Goal: Task Accomplishment & Management: Manage account settings

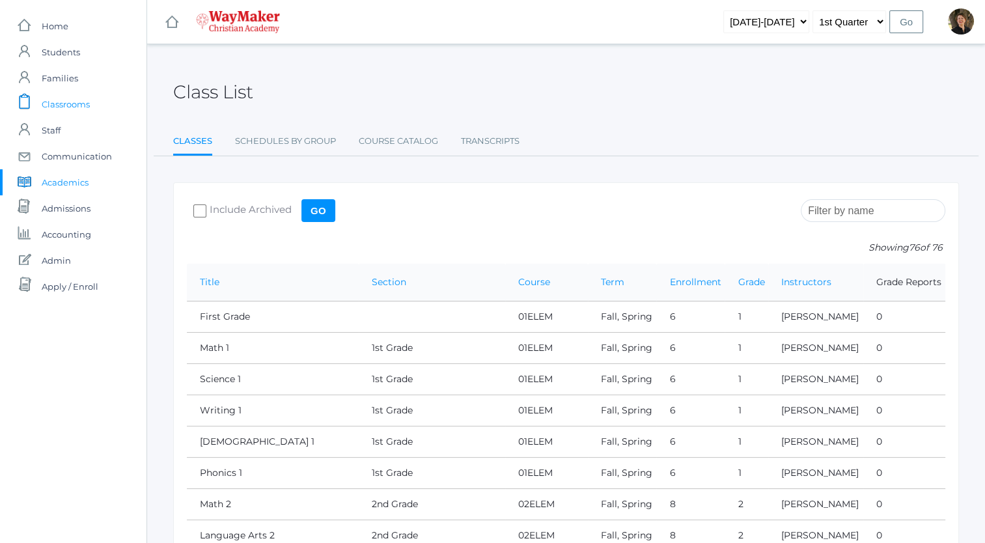
click at [51, 107] on span "Classrooms" at bounding box center [66, 104] width 48 height 26
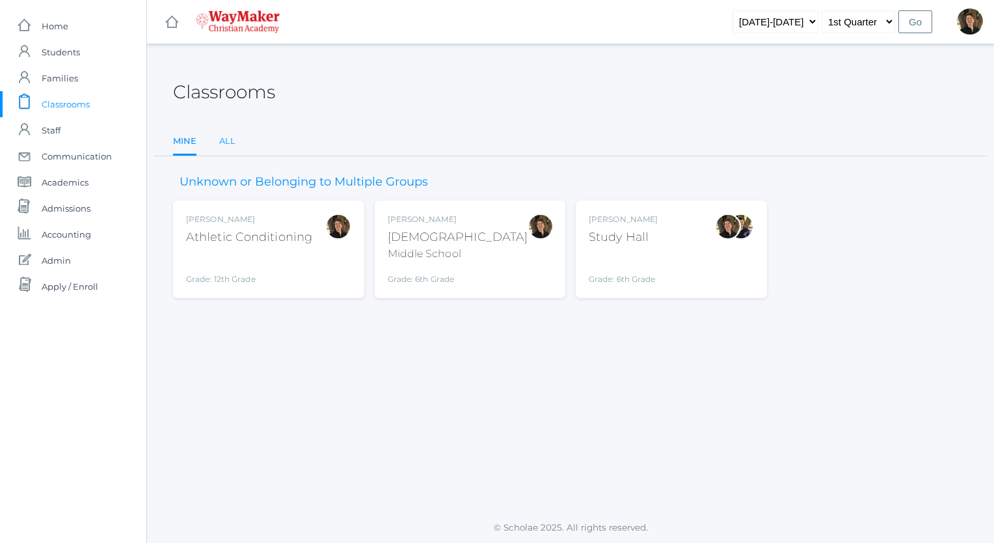
click at [226, 142] on link "All" at bounding box center [227, 141] width 16 height 26
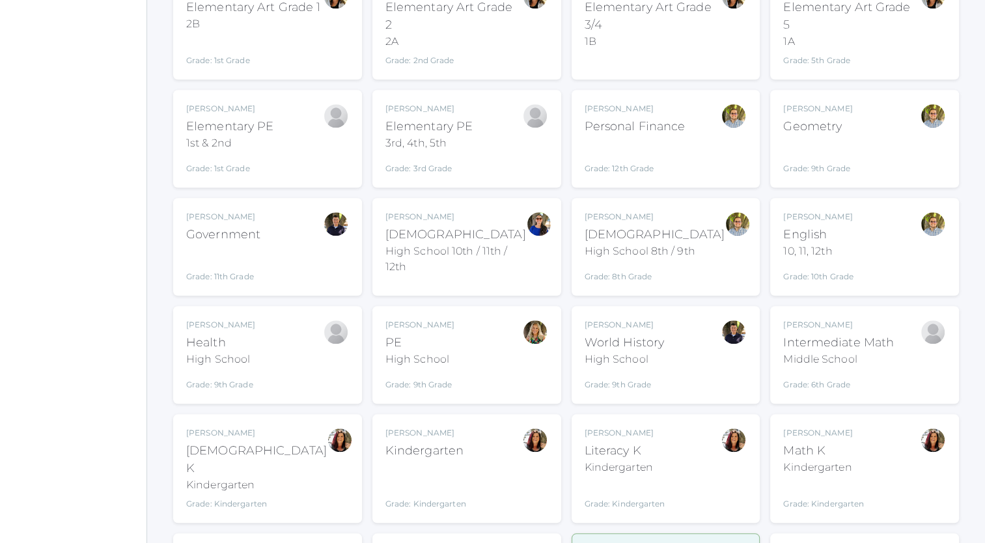
scroll to position [1255, 0]
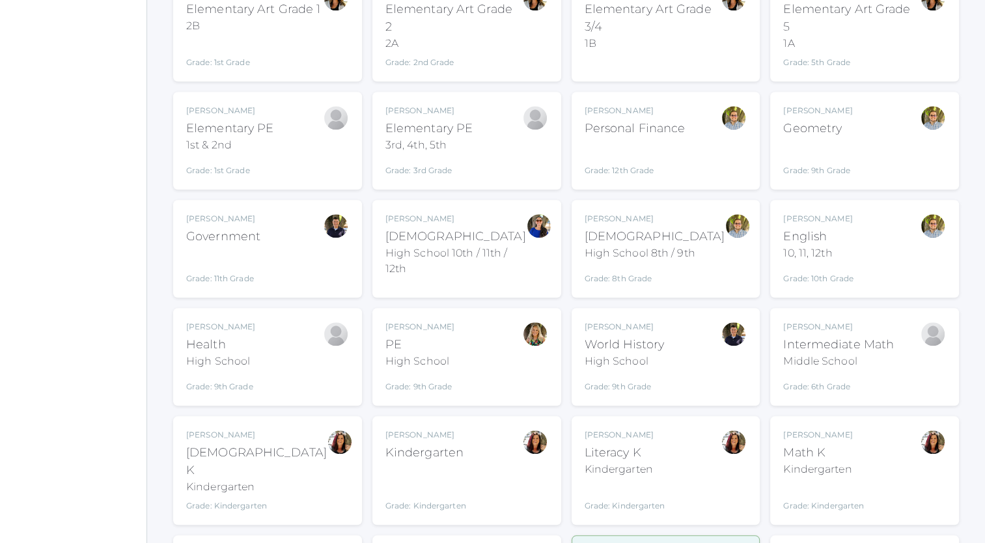
click at [279, 321] on div "Manuela Orban Health High School Grade: 9th Grade HSHEALTH" at bounding box center [267, 357] width 163 height 72
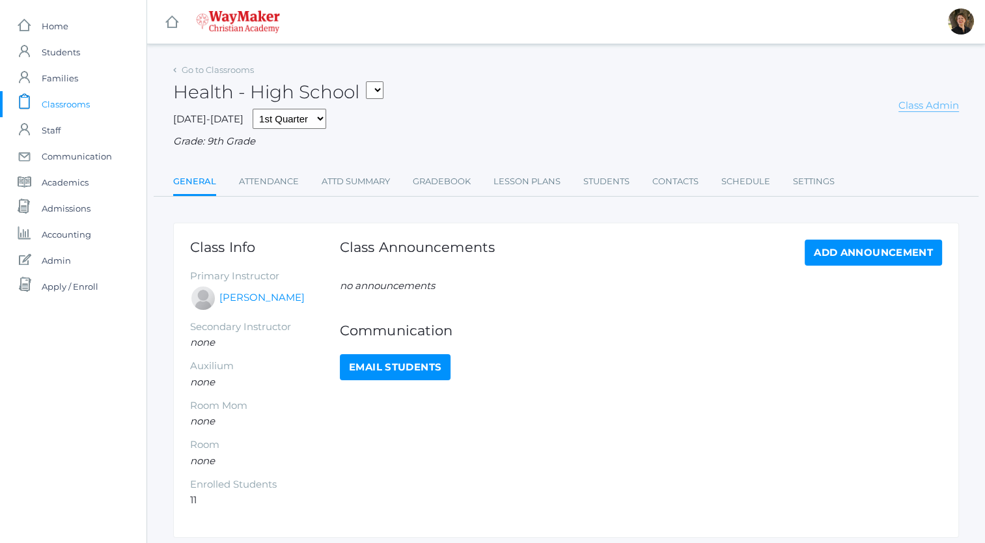
click at [930, 105] on link "Class Admin" at bounding box center [928, 105] width 61 height 13
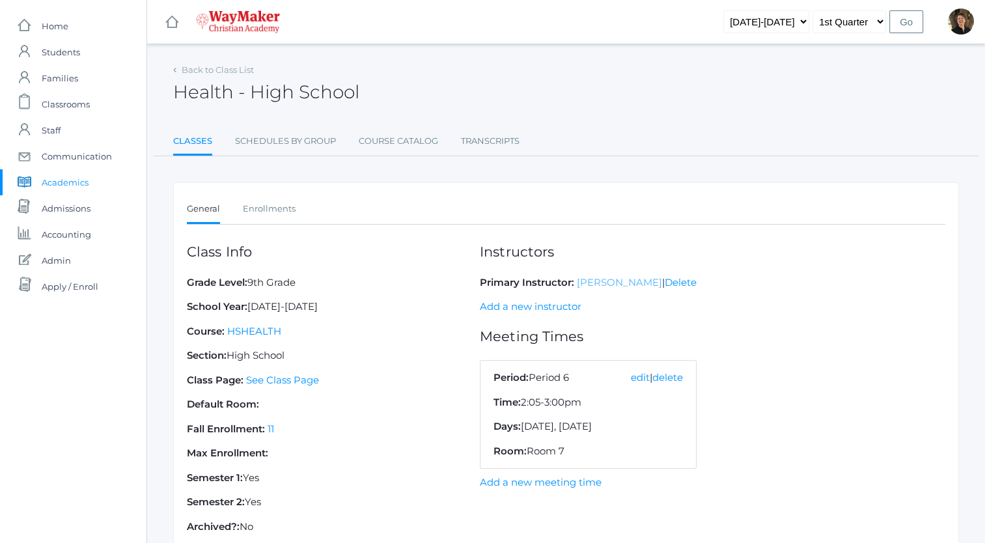
click at [599, 281] on link "[PERSON_NAME]" at bounding box center [619, 282] width 85 height 12
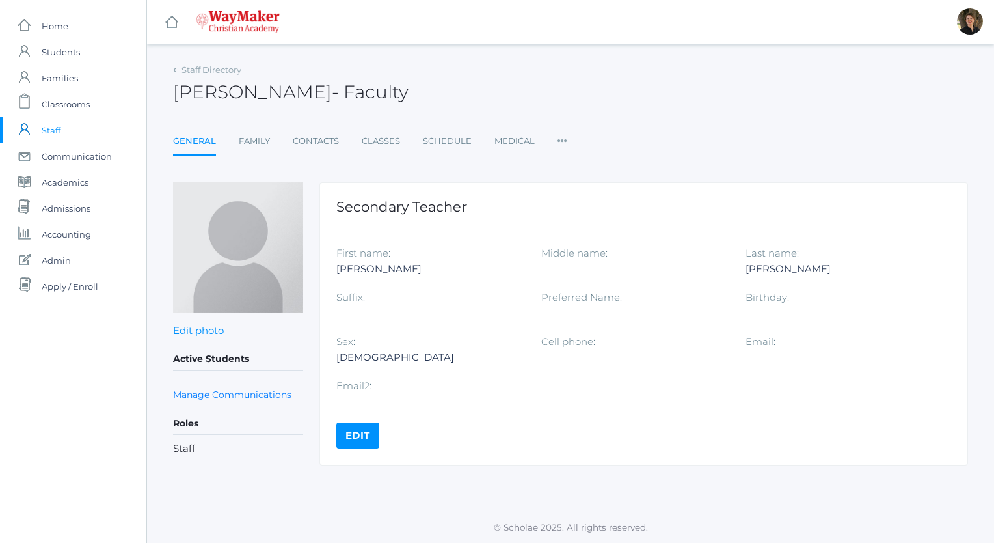
click at [359, 426] on link "Edit" at bounding box center [357, 435] width 43 height 26
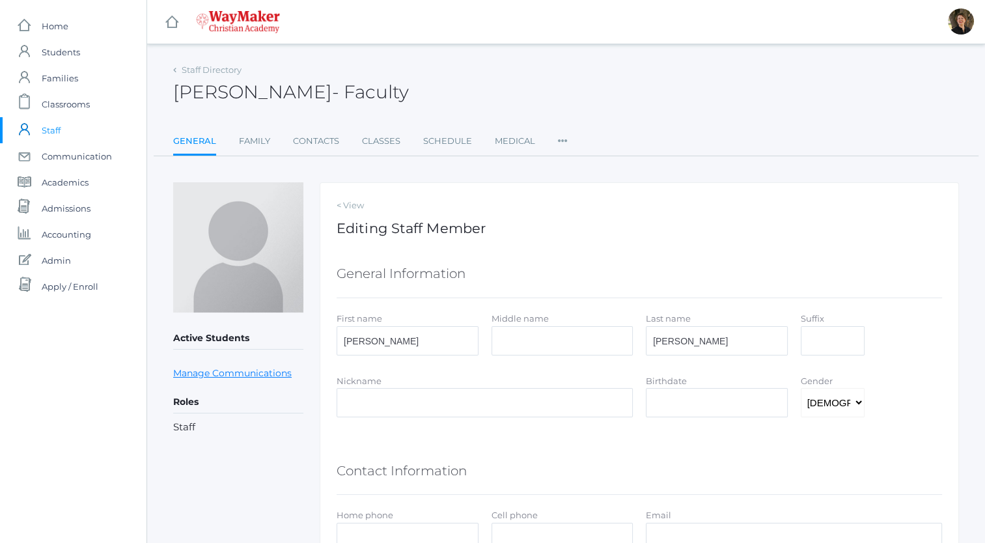
click at [211, 372] on link "Manage Communications" at bounding box center [232, 373] width 118 height 15
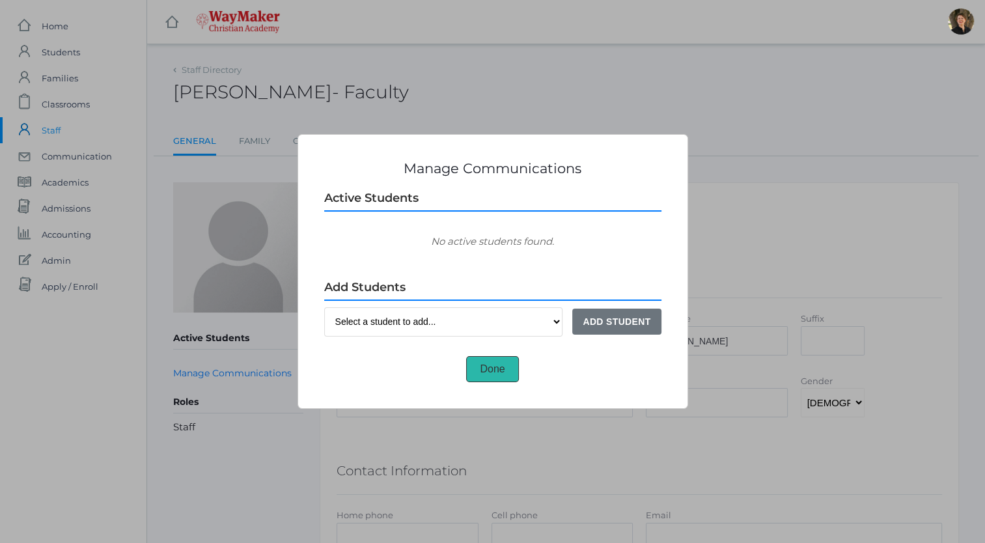
click at [493, 366] on button "Done" at bounding box center [492, 369] width 52 height 26
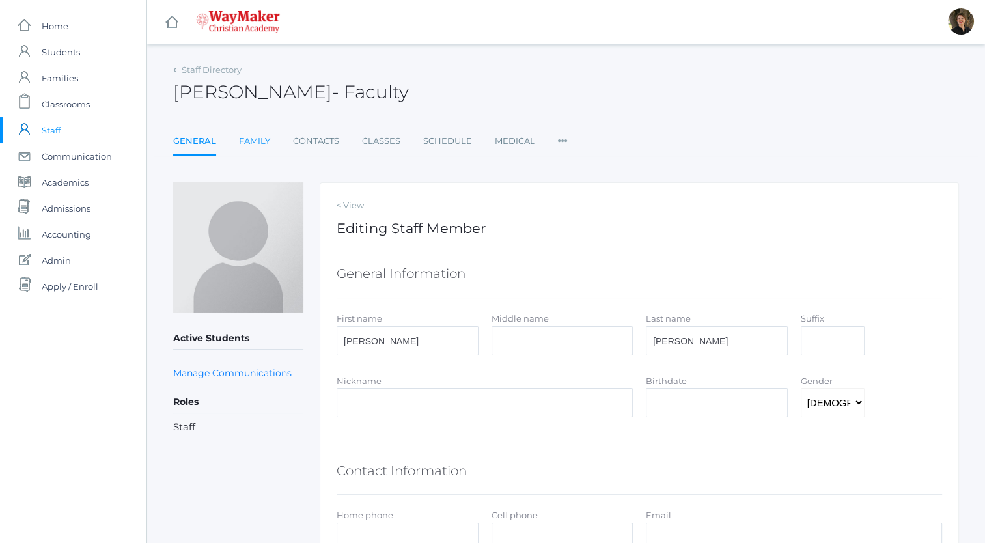
click at [250, 141] on link "Family" at bounding box center [254, 141] width 31 height 26
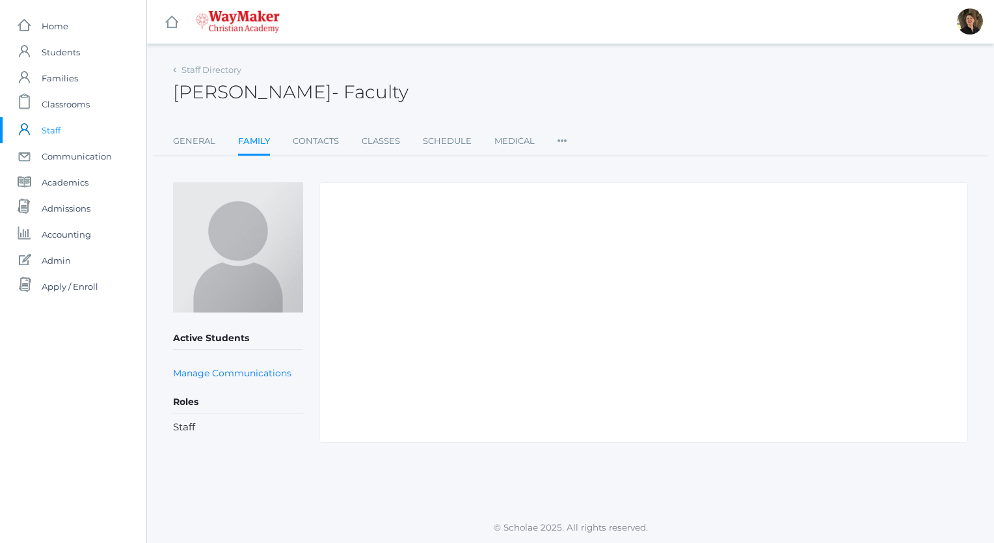
click at [560, 140] on icon at bounding box center [563, 137] width 10 height 18
click at [584, 195] on link "User Access" at bounding box center [601, 194] width 61 height 26
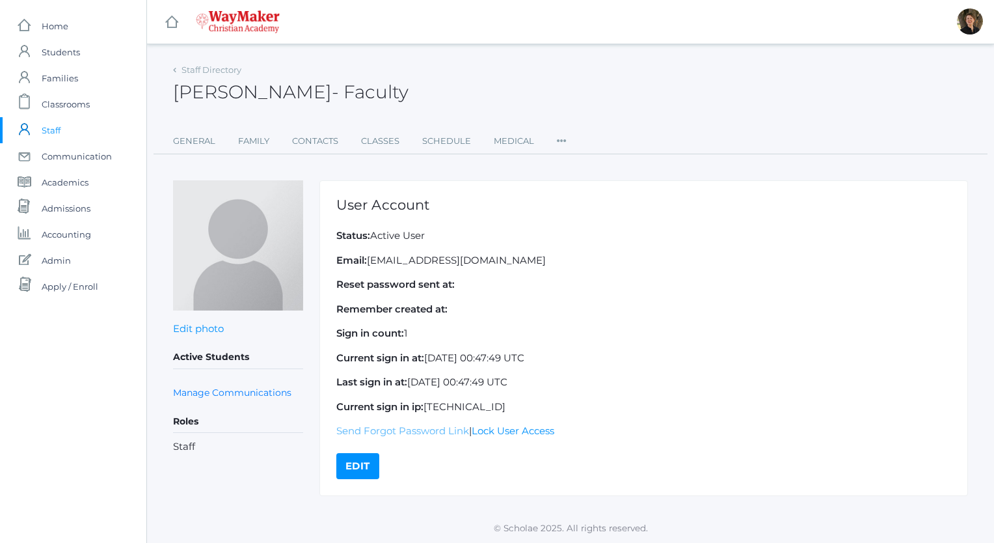
click at [406, 431] on link "Send Forgot Password Link" at bounding box center [402, 430] width 133 height 12
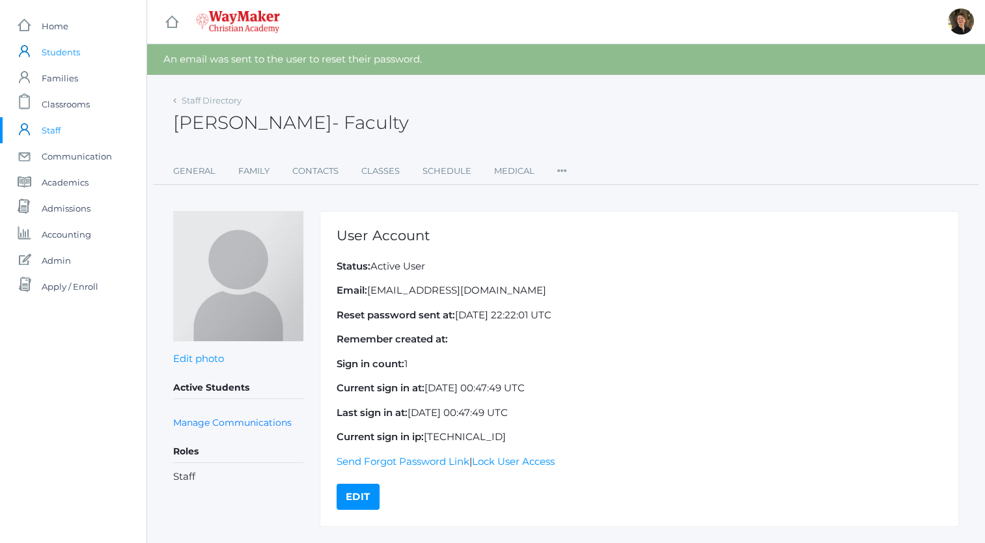
click at [57, 53] on span "Students" at bounding box center [61, 52] width 38 height 26
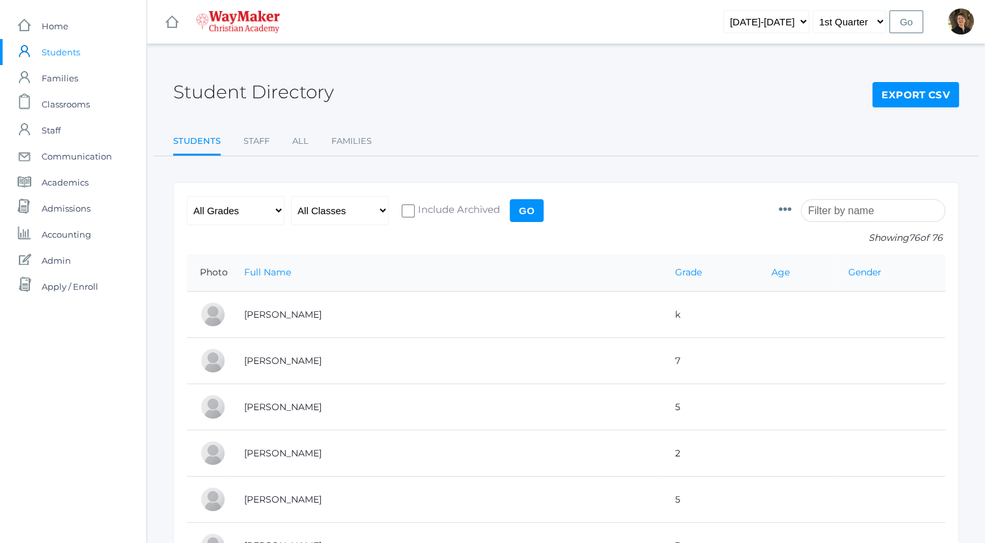
click at [850, 214] on input "search" at bounding box center [872, 210] width 144 height 23
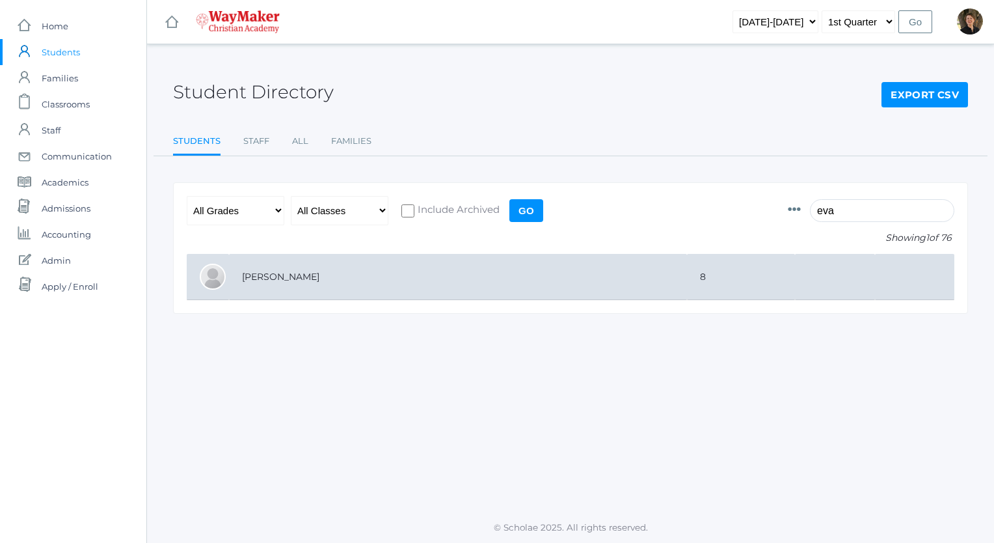
type input "eva"
click at [259, 269] on td "[PERSON_NAME]" at bounding box center [458, 277] width 458 height 46
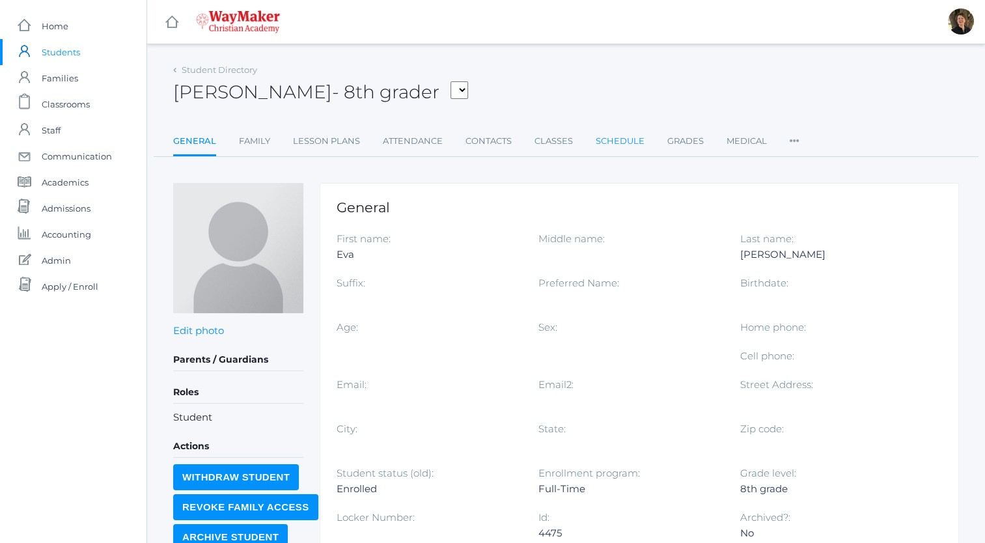
click at [622, 140] on link "Schedule" at bounding box center [619, 141] width 49 height 26
